Goal: Use online tool/utility

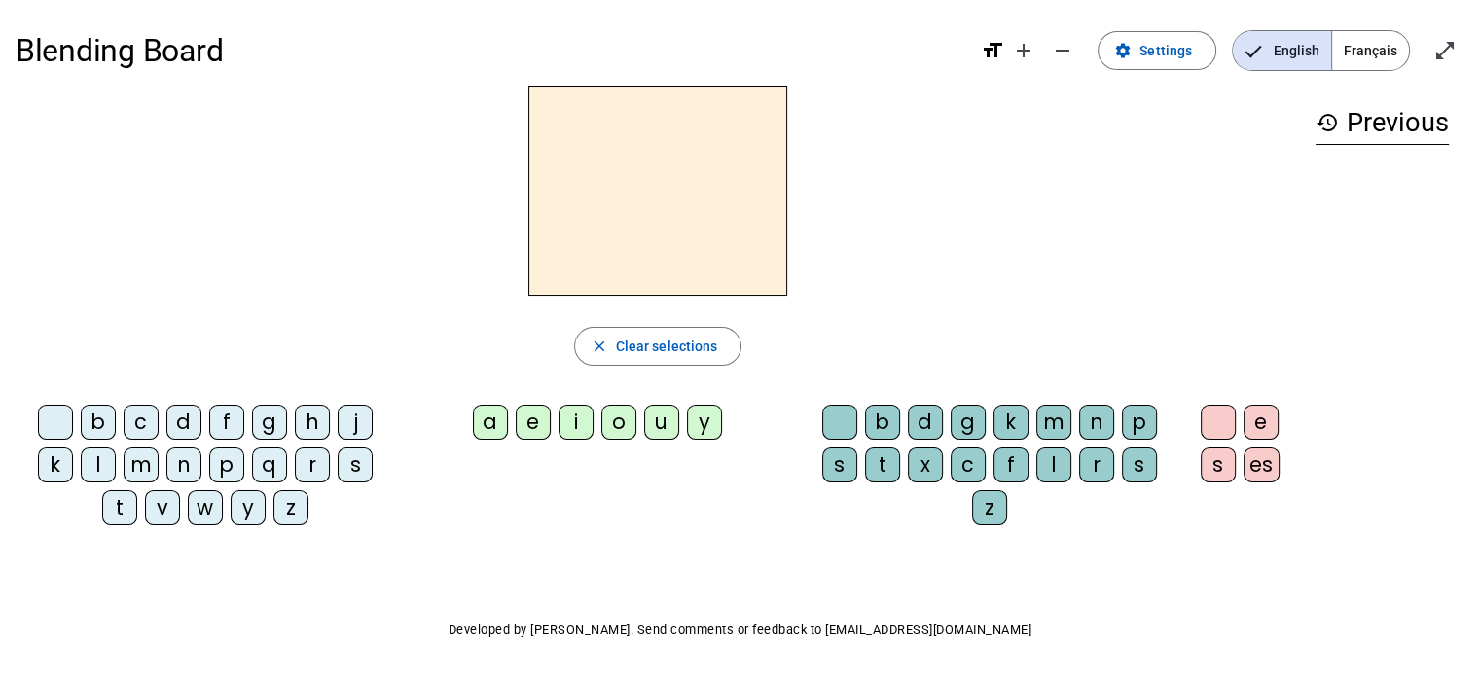
click at [218, 462] on div "p" at bounding box center [226, 465] width 35 height 35
click at [673, 416] on div "u" at bounding box center [661, 422] width 35 height 35
click at [1091, 462] on div "r" at bounding box center [1096, 465] width 35 height 35
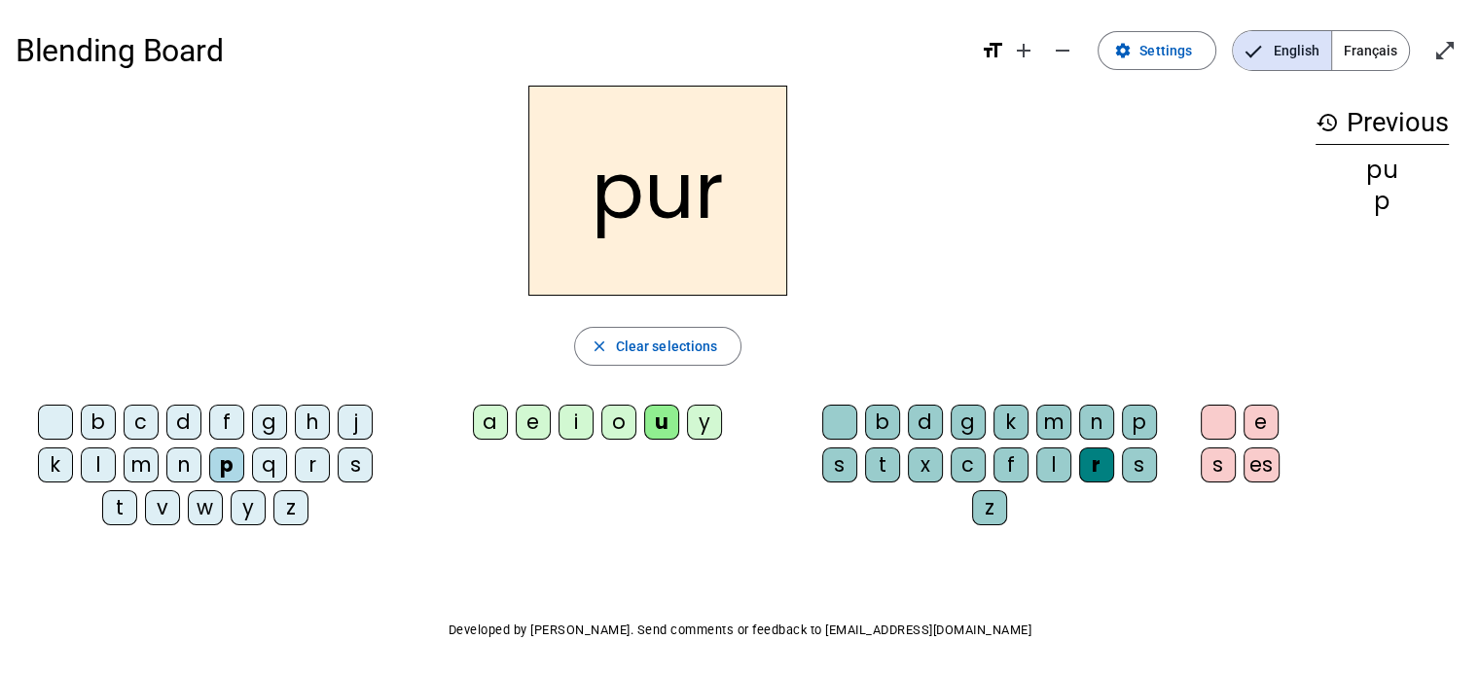
click at [1058, 408] on div "m" at bounding box center [1053, 422] width 35 height 35
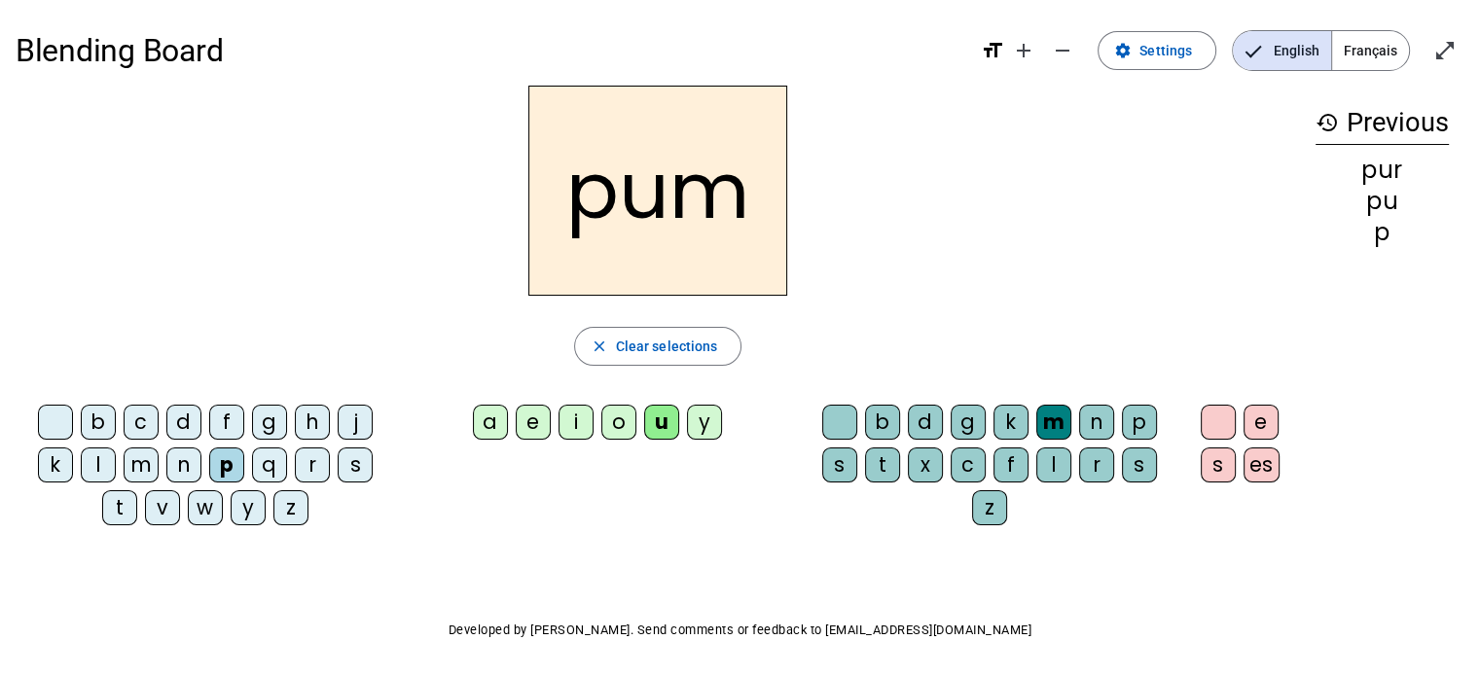
click at [1058, 408] on div "m" at bounding box center [1053, 422] width 35 height 35
click at [608, 326] on span "button" at bounding box center [658, 346] width 166 height 47
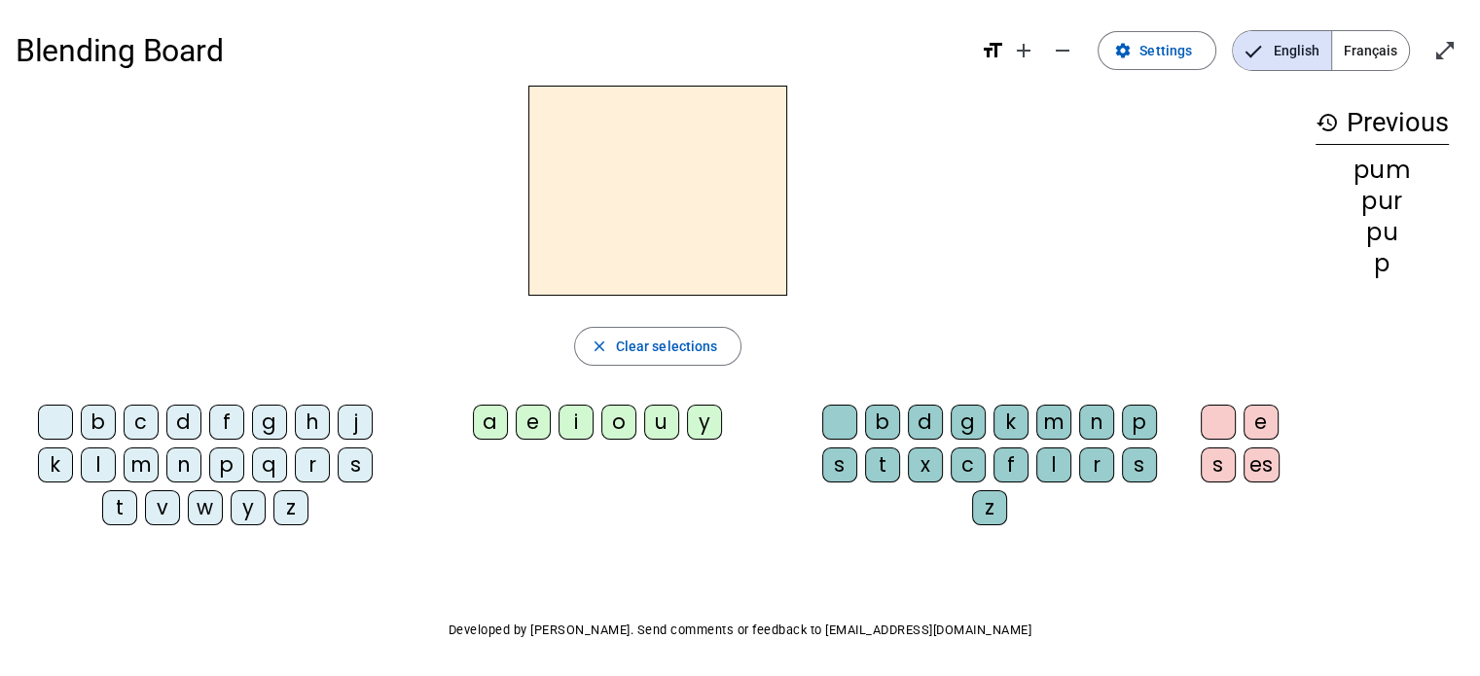
click at [218, 458] on div "p" at bounding box center [226, 465] width 35 height 35
click at [658, 414] on div "u" at bounding box center [661, 422] width 35 height 35
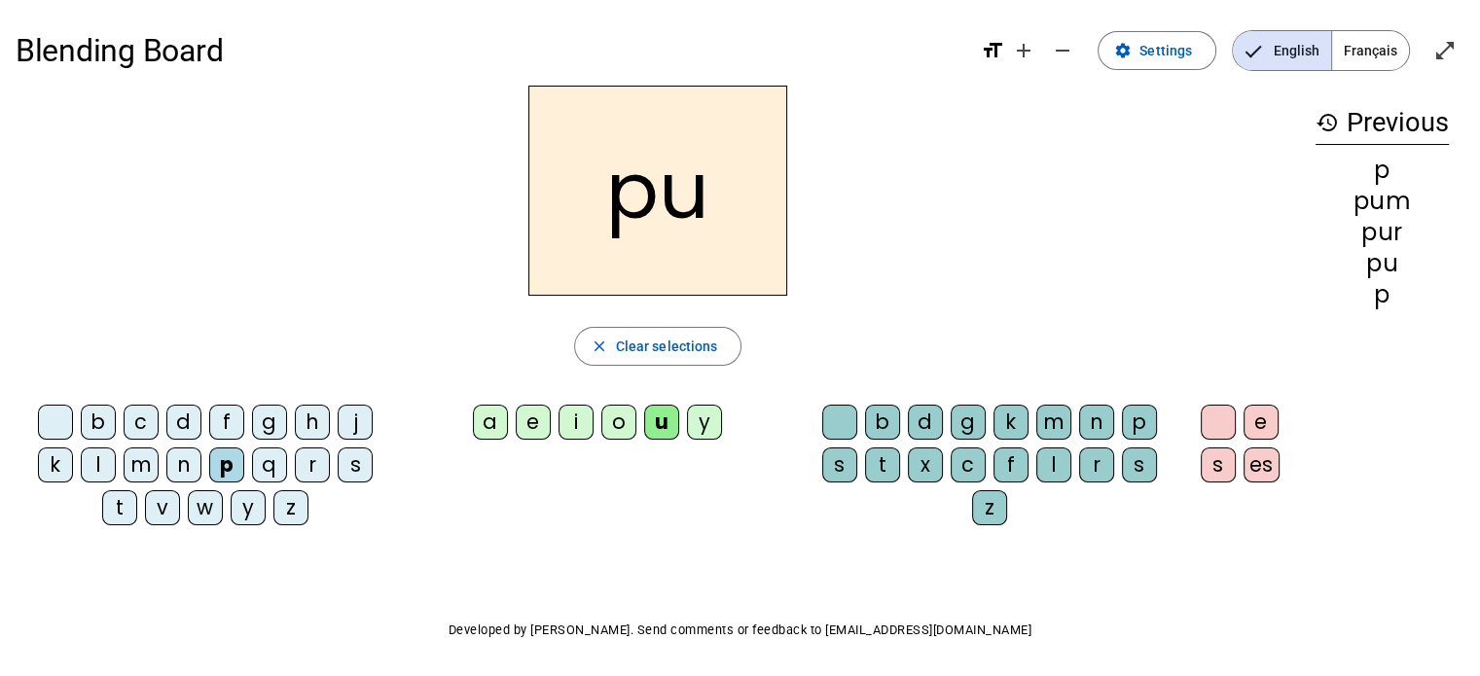
click at [1094, 474] on div "r" at bounding box center [1096, 465] width 35 height 35
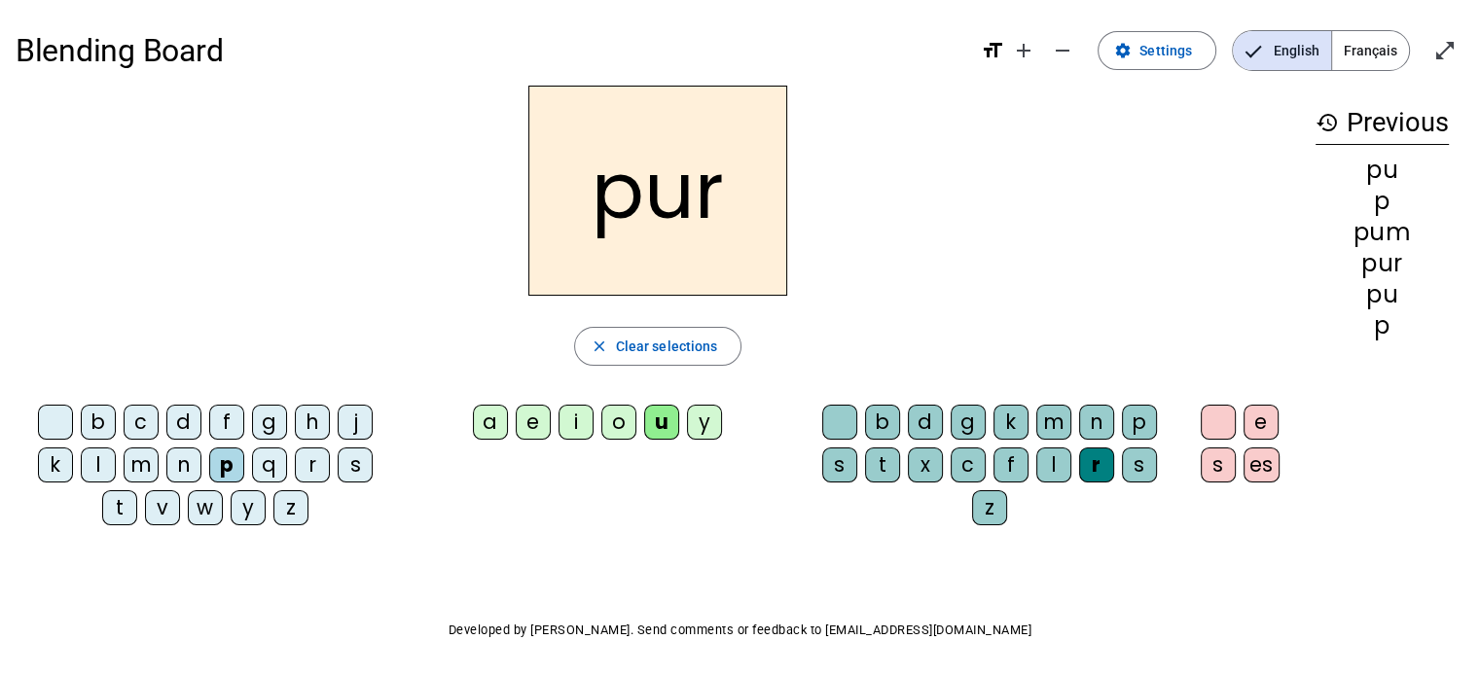
click at [610, 207] on h2 "pur" at bounding box center [657, 191] width 259 height 210
click at [219, 467] on div "p" at bounding box center [226, 465] width 35 height 35
click at [141, 466] on div "m" at bounding box center [141, 465] width 35 height 35
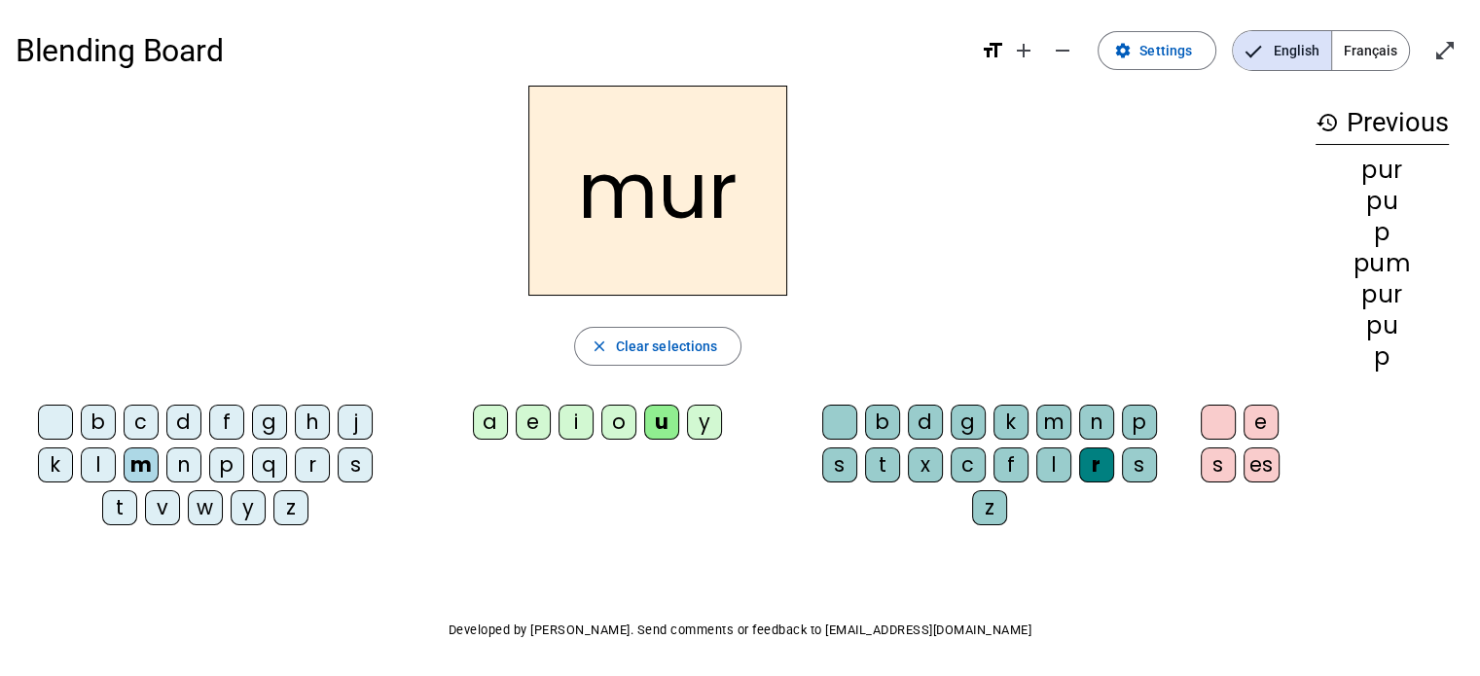
click at [181, 421] on div "d" at bounding box center [183, 422] width 35 height 35
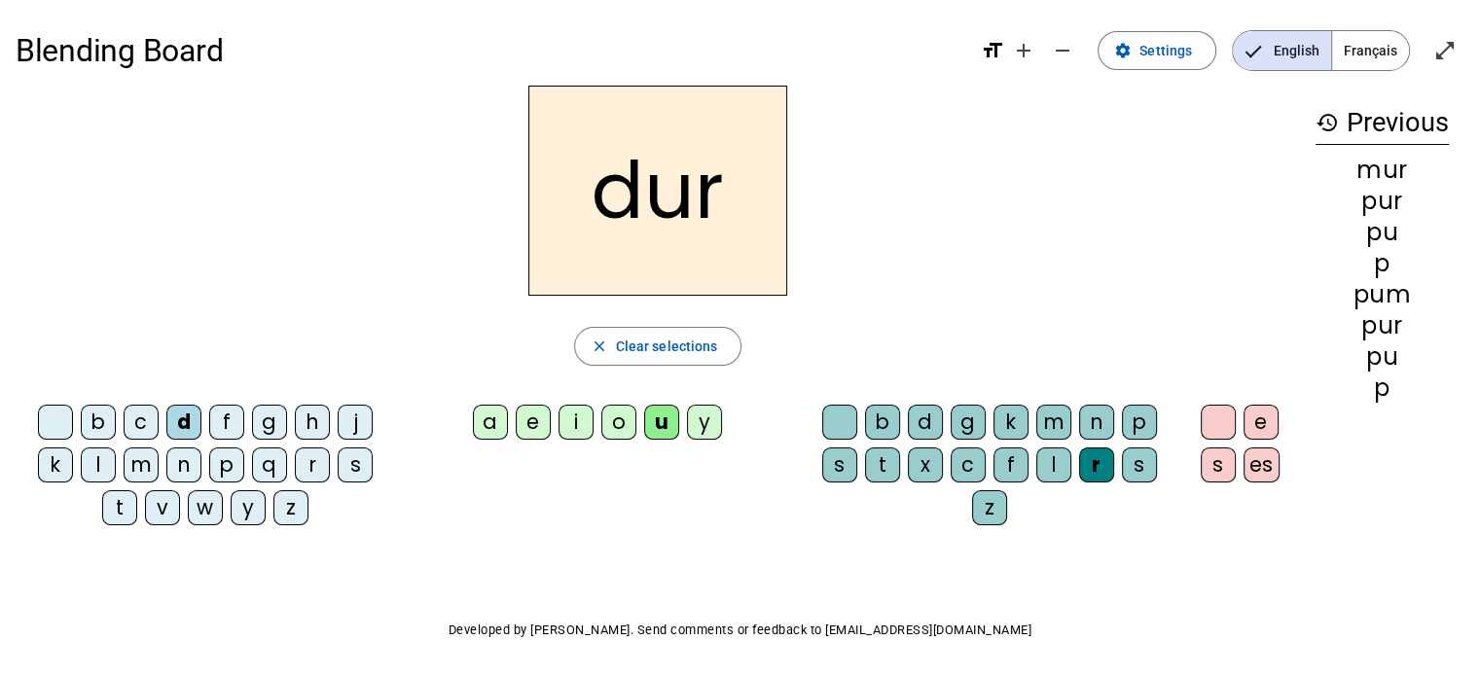
click at [1101, 468] on div "r" at bounding box center [1096, 465] width 35 height 35
click at [842, 417] on div at bounding box center [839, 422] width 35 height 35
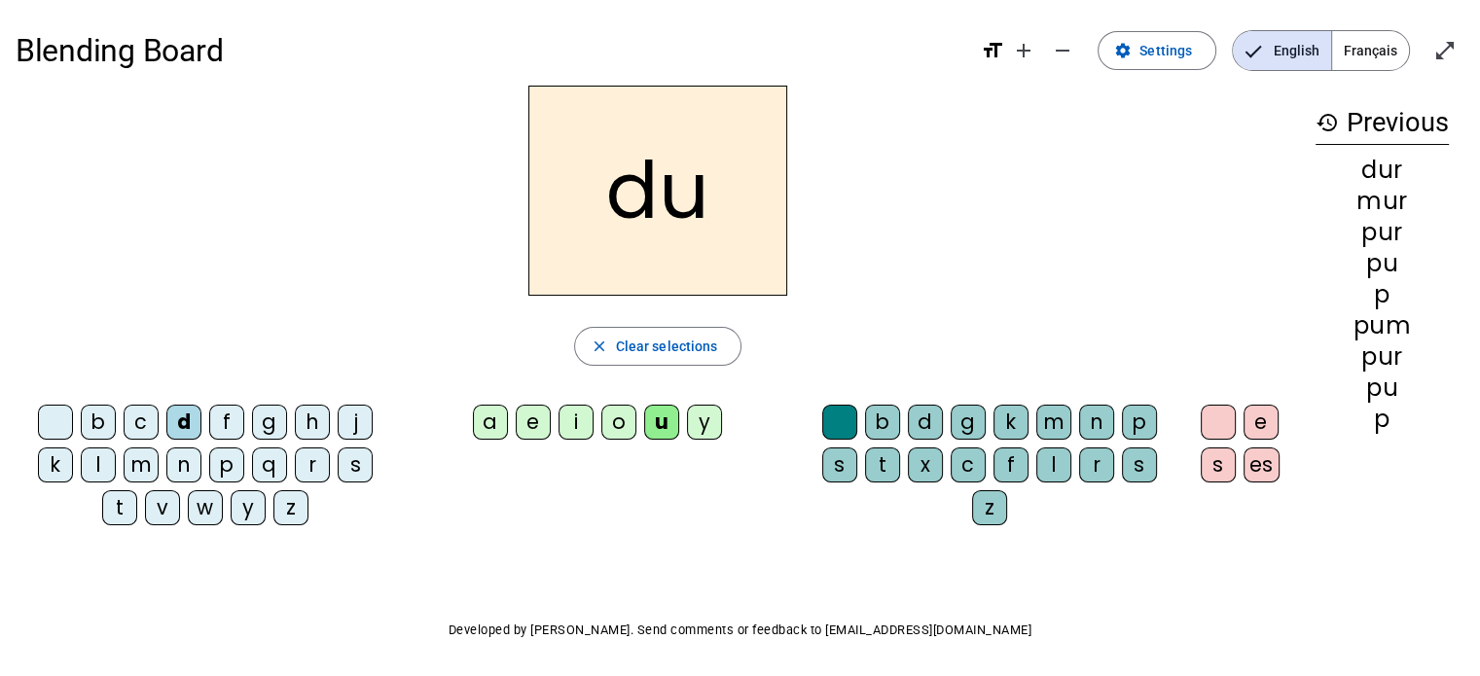
click at [112, 418] on div "b" at bounding box center [98, 422] width 35 height 35
click at [96, 462] on div "l" at bounding box center [98, 465] width 35 height 35
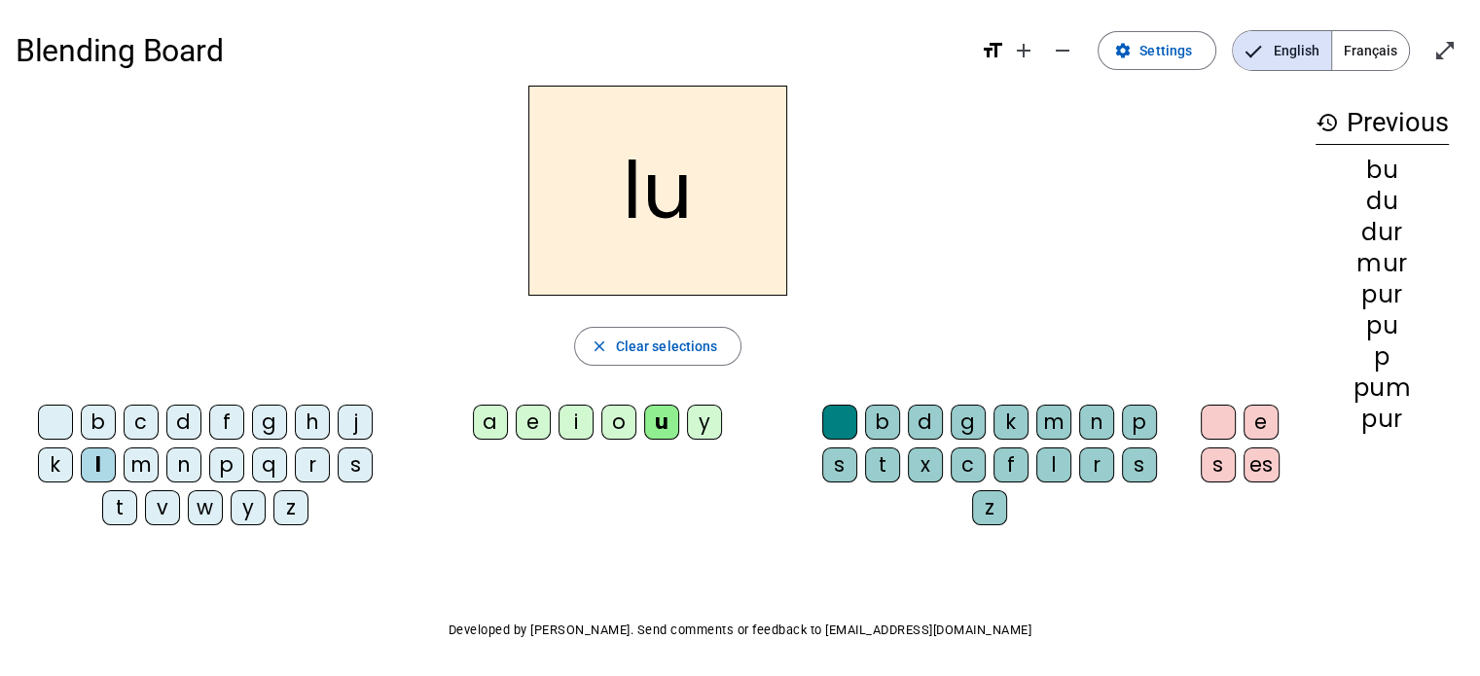
click at [496, 431] on div "a" at bounding box center [490, 422] width 35 height 35
click at [131, 464] on div "m" at bounding box center [141, 465] width 35 height 35
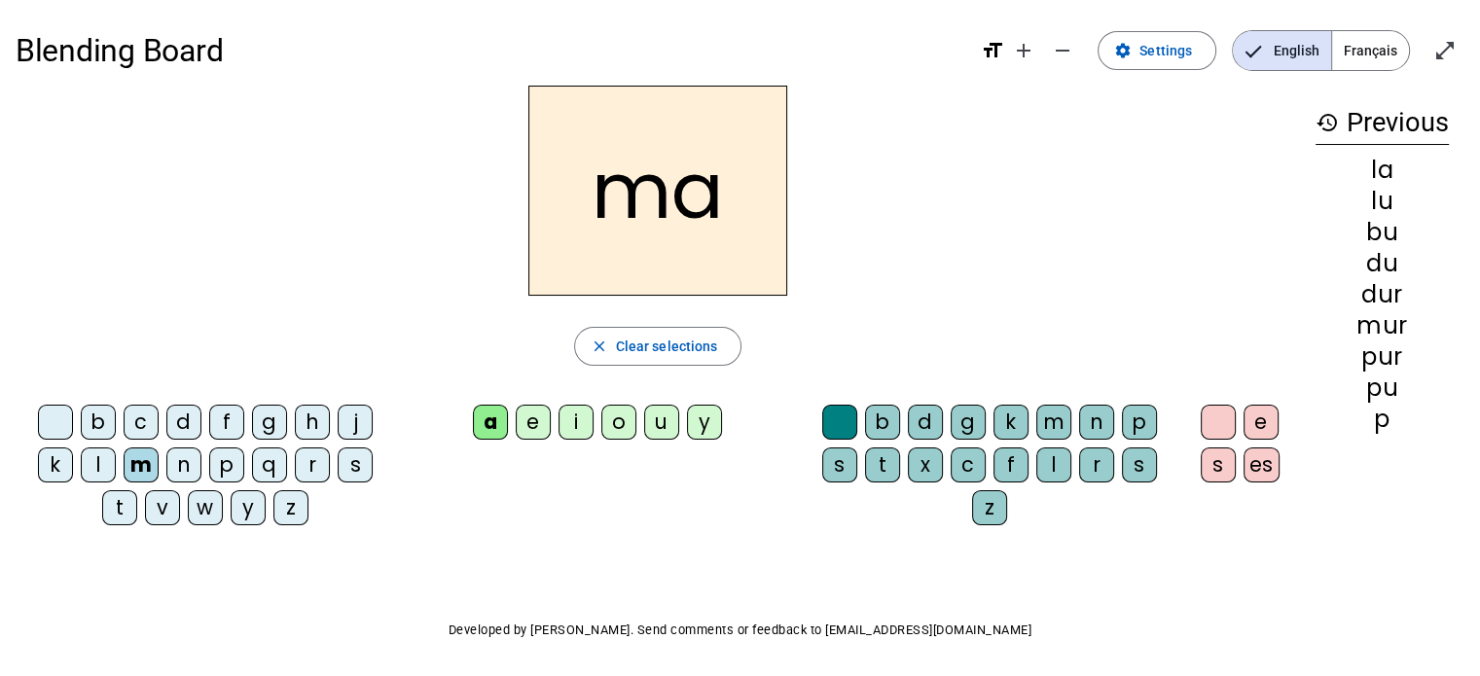
click at [360, 408] on div "j" at bounding box center [355, 422] width 35 height 35
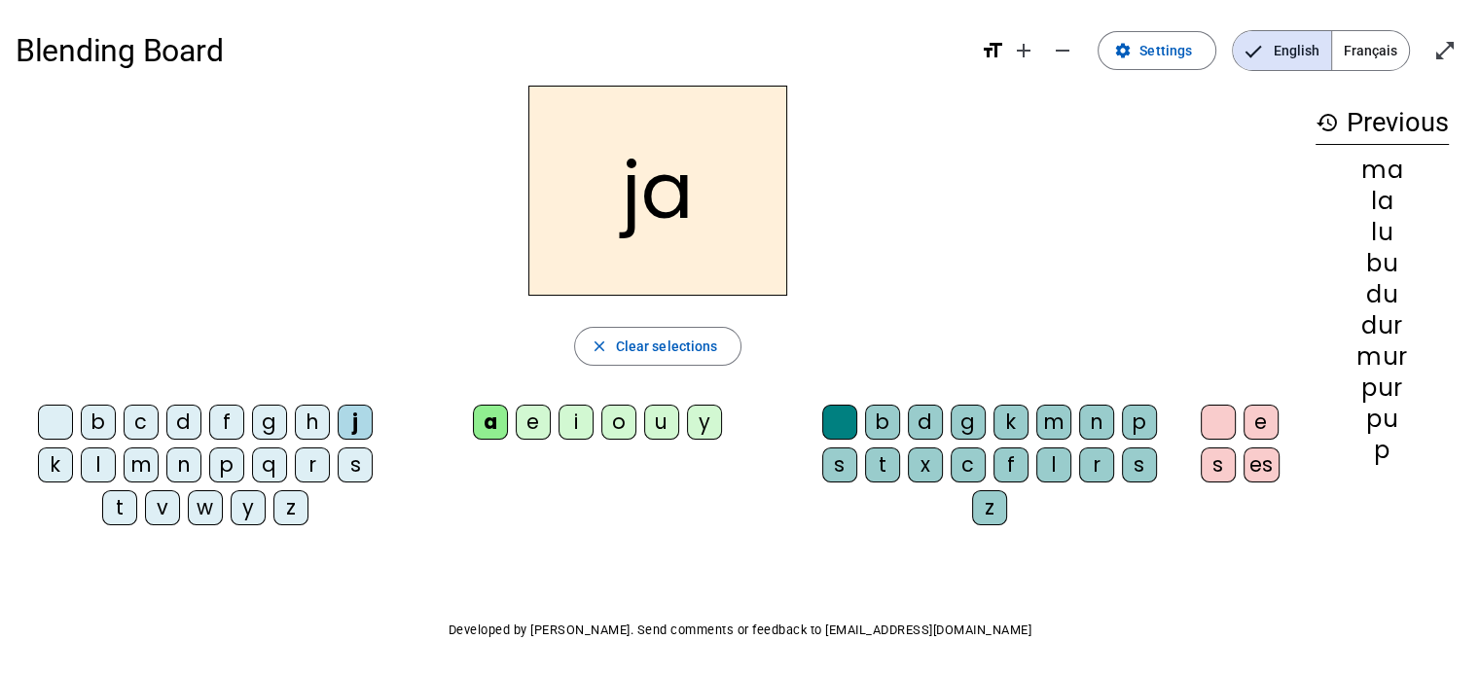
click at [533, 423] on div "e" at bounding box center [533, 422] width 35 height 35
click at [185, 434] on div "d" at bounding box center [183, 422] width 35 height 35
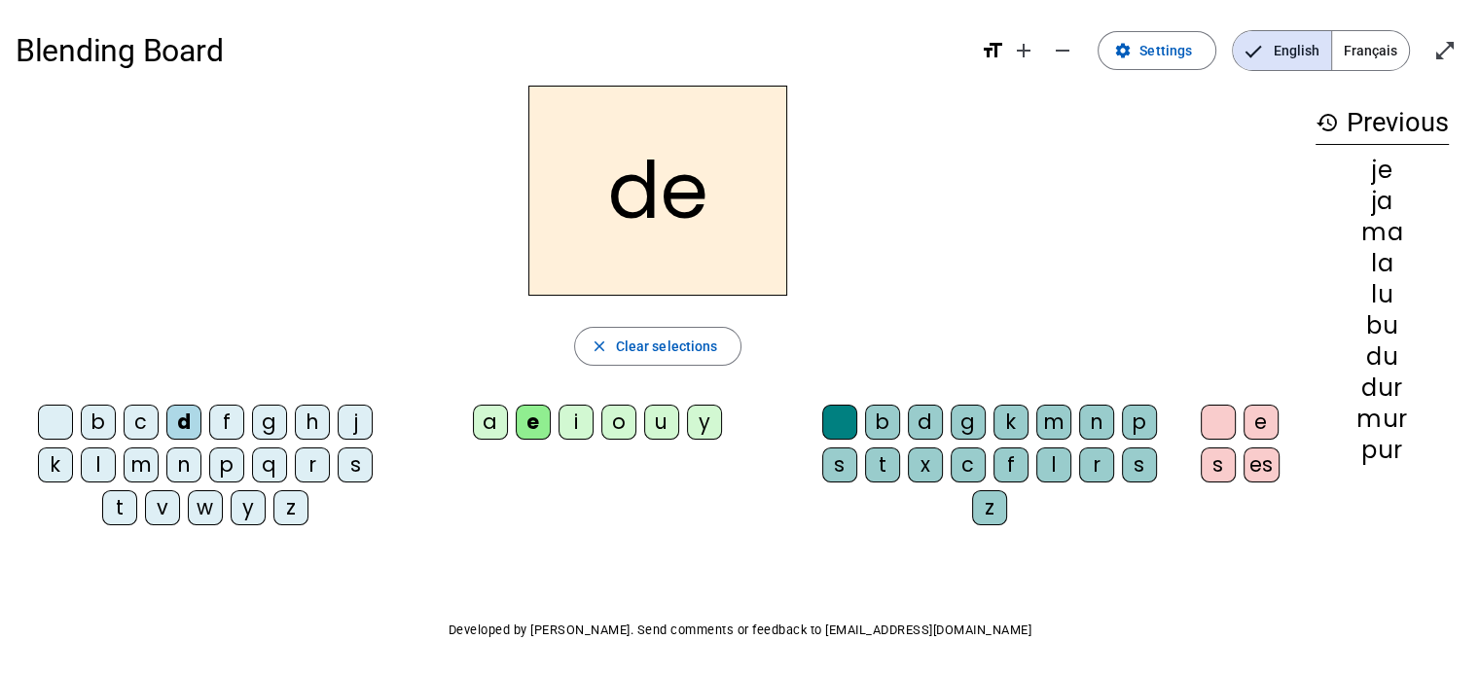
click at [110, 504] on div "t" at bounding box center [119, 507] width 35 height 35
click at [177, 466] on div "n" at bounding box center [183, 465] width 35 height 35
click at [583, 417] on div "i" at bounding box center [575, 422] width 35 height 35
